Goal: Navigation & Orientation: Find specific page/section

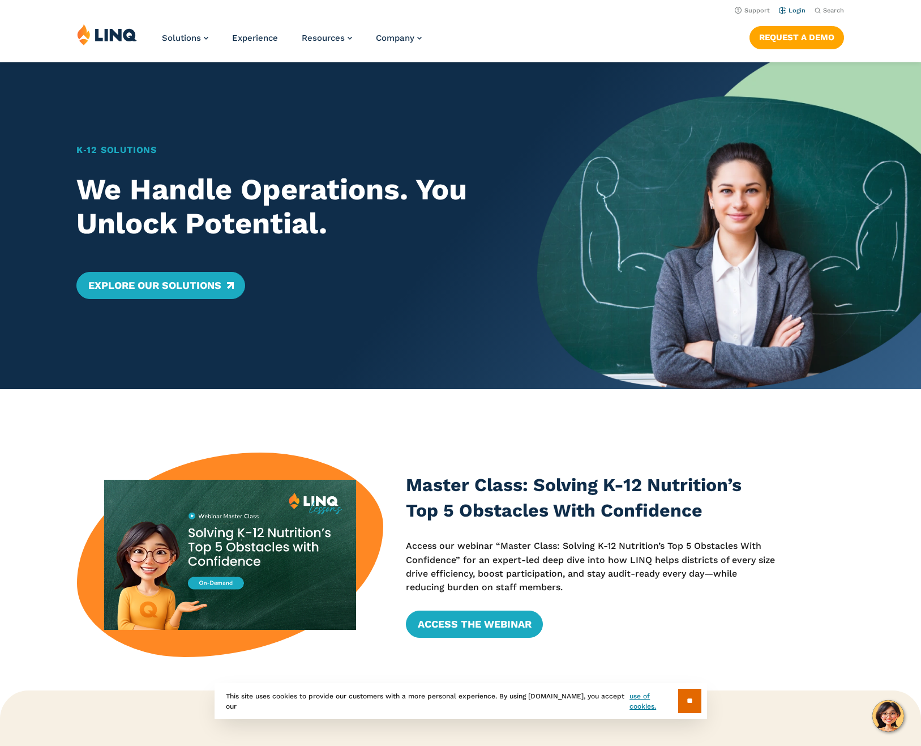
click at [795, 13] on link "Login" at bounding box center [792, 10] width 27 height 7
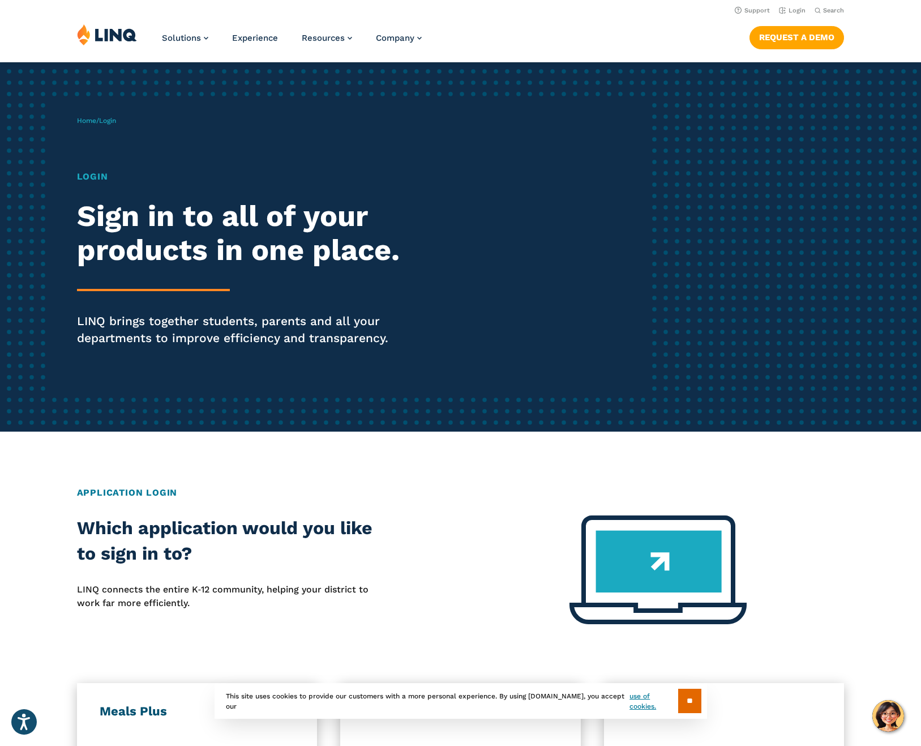
click at [92, 174] on h1 "Login" at bounding box center [254, 177] width 355 height 14
click at [117, 285] on div "Login Sign in to all of your products in one place. LINQ brings together studen…" at bounding box center [254, 274] width 355 height 208
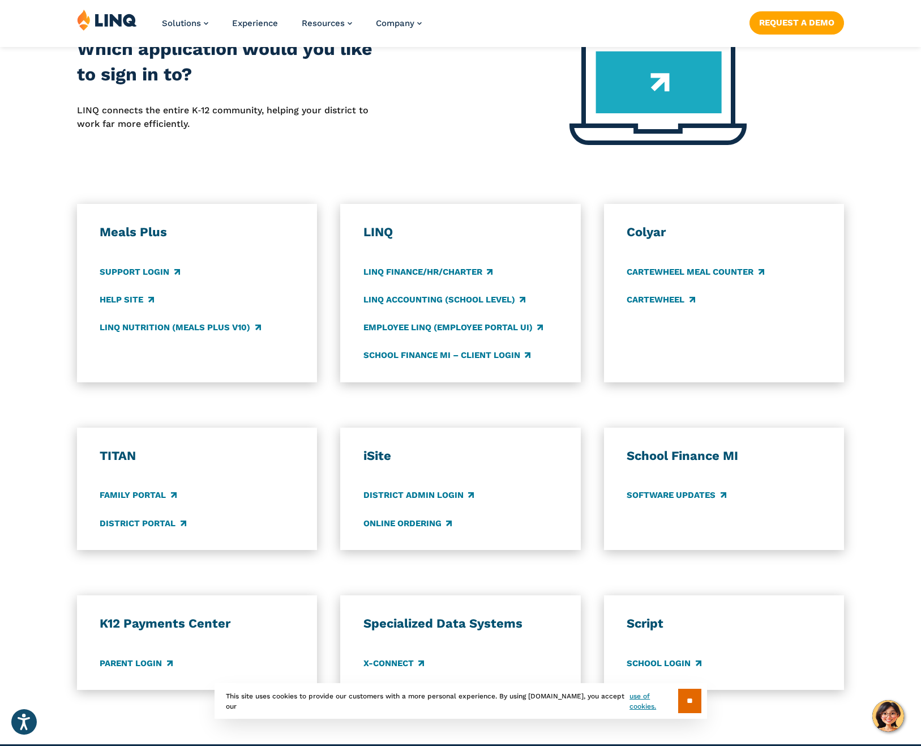
scroll to position [510, 0]
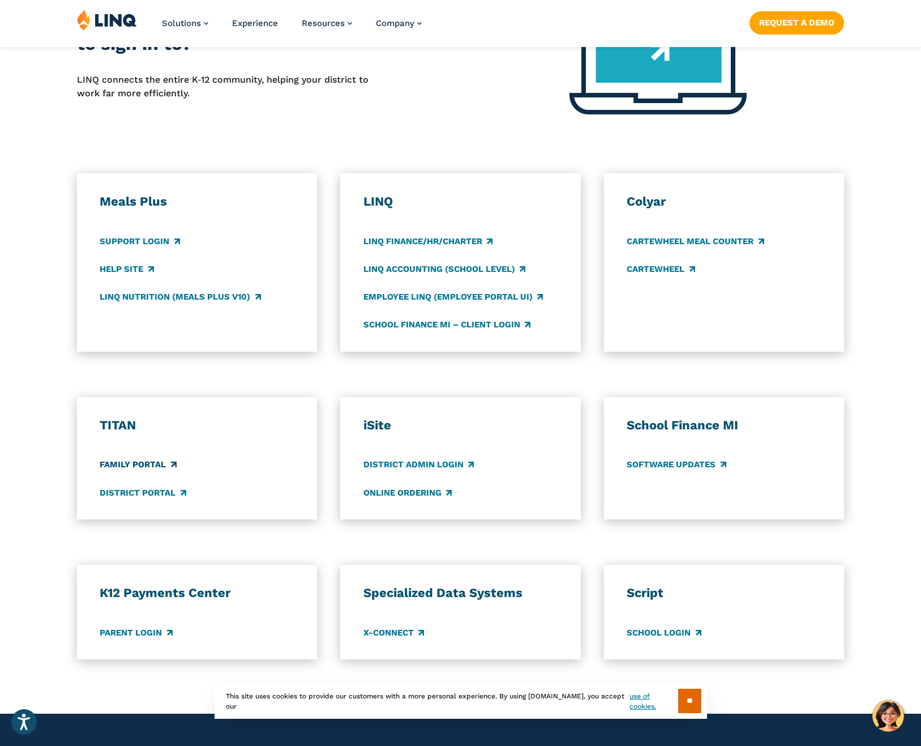
click at [114, 462] on link "Family Portal" at bounding box center [138, 465] width 76 height 12
